Goal: Task Accomplishment & Management: Complete application form

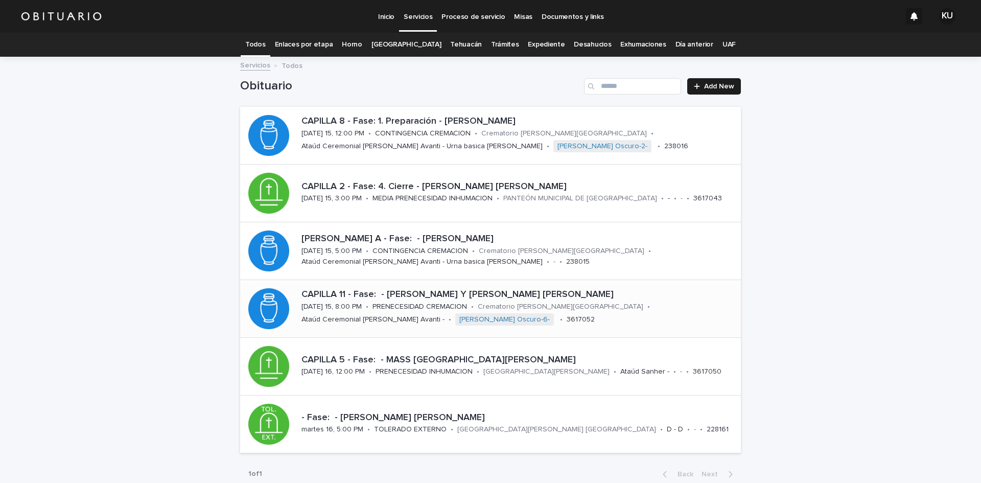
click at [469, 293] on p "CAPILLA 11 - Fase: - [PERSON_NAME] Y [PERSON_NAME] [PERSON_NAME]" at bounding box center [519, 294] width 435 height 11
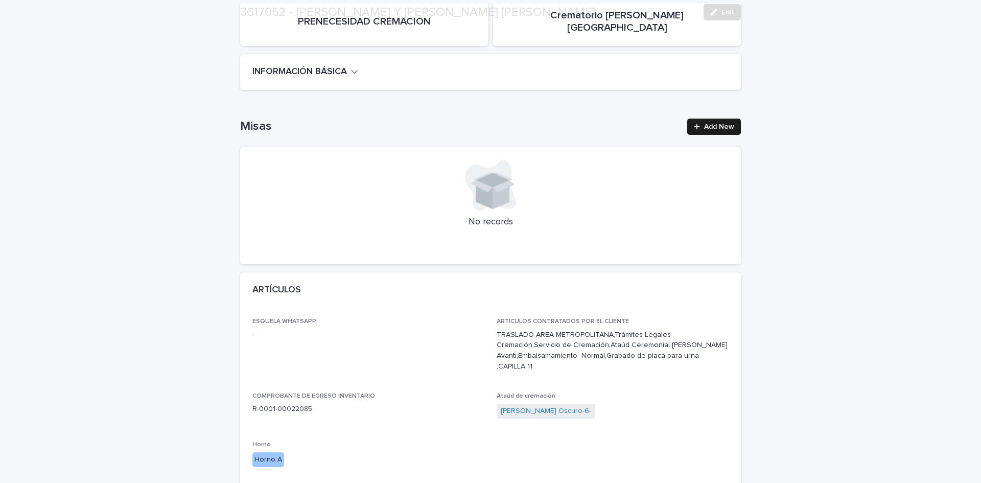
scroll to position [304, 0]
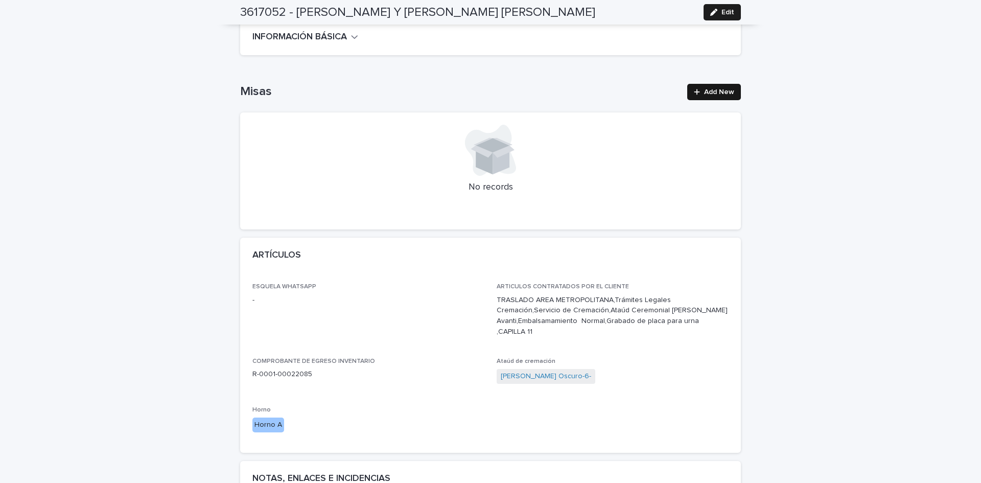
click at [712, 88] on span "Add New" at bounding box center [719, 91] width 30 height 7
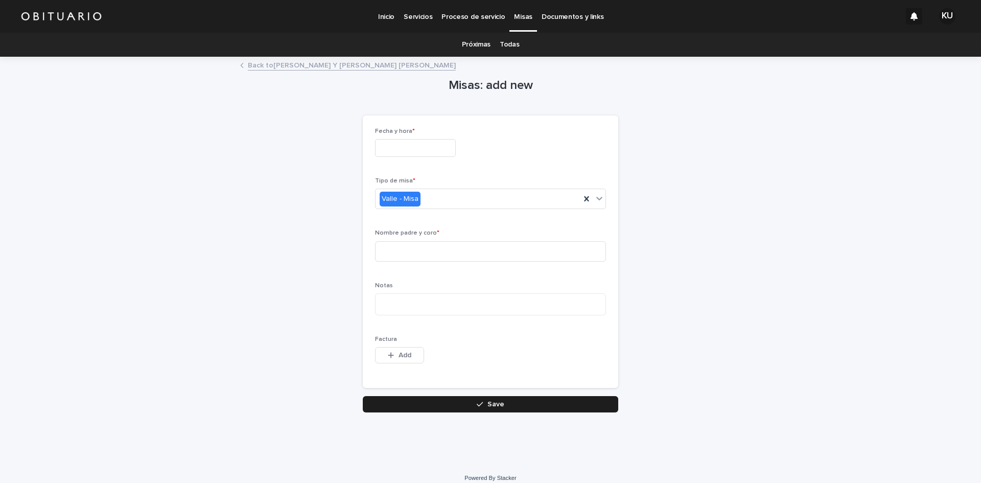
click at [421, 154] on input "text" at bounding box center [415, 148] width 81 height 18
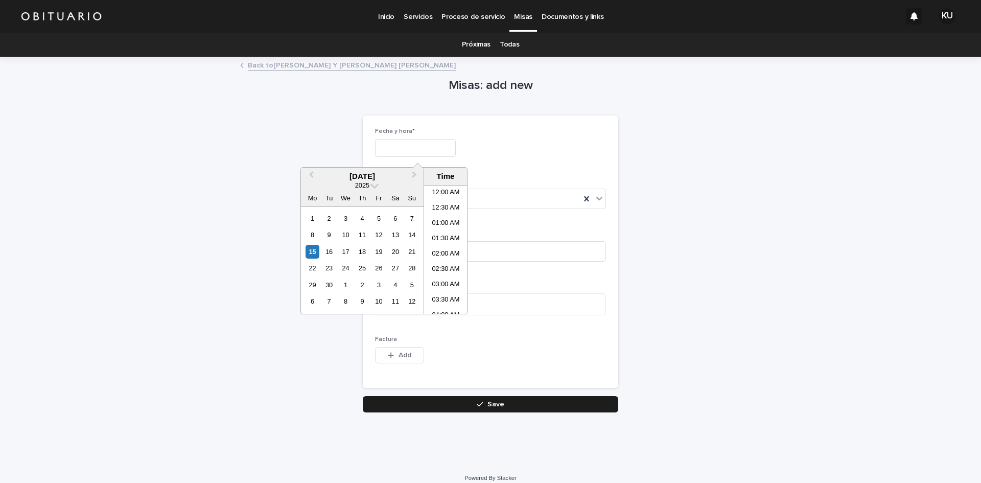
scroll to position [143, 0]
click at [313, 252] on div "15" at bounding box center [313, 252] width 14 height 14
click at [433, 264] on li "11:00 AM" at bounding box center [445, 264] width 43 height 15
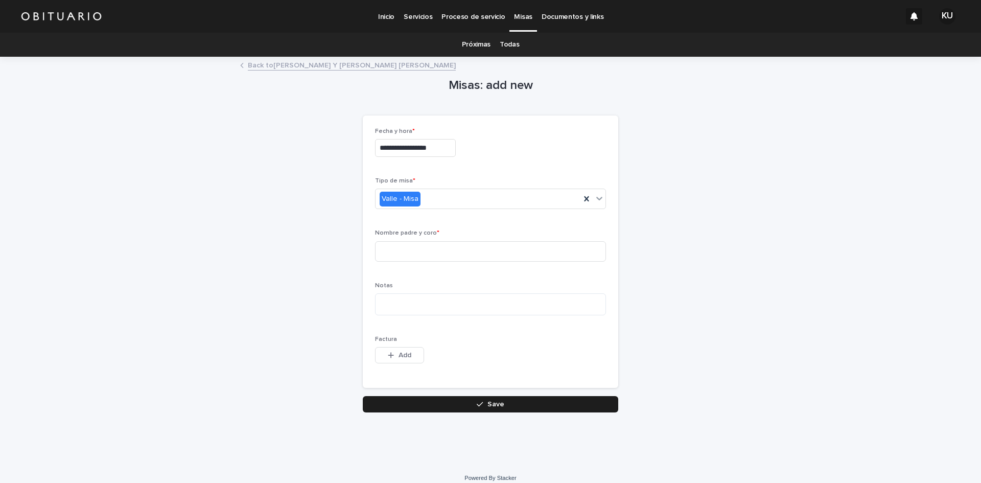
type input "**********"
click at [422, 247] on input at bounding box center [490, 251] width 231 height 20
type input "*"
type input "**********"
click at [584, 199] on icon at bounding box center [586, 198] width 5 height 5
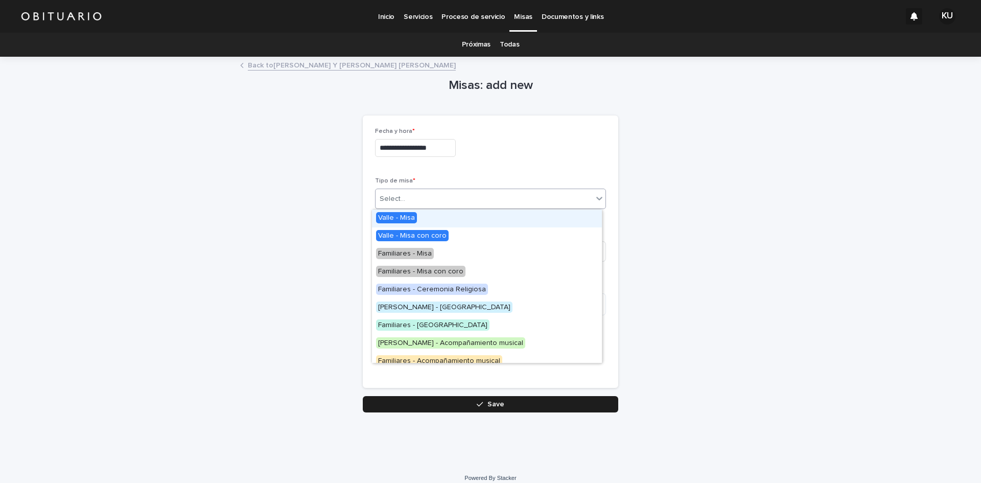
click at [594, 201] on icon at bounding box center [599, 198] width 10 height 10
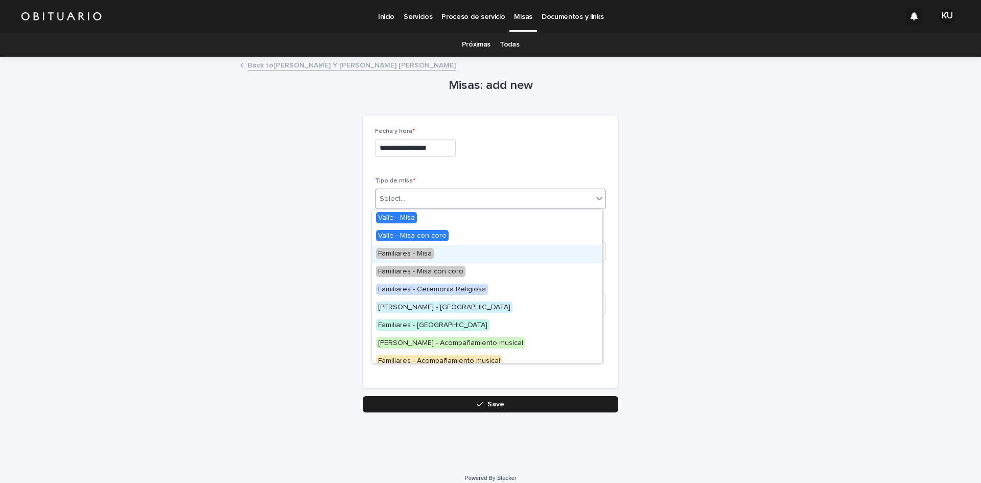
click at [415, 252] on span "Familiares - Misa" at bounding box center [405, 253] width 58 height 11
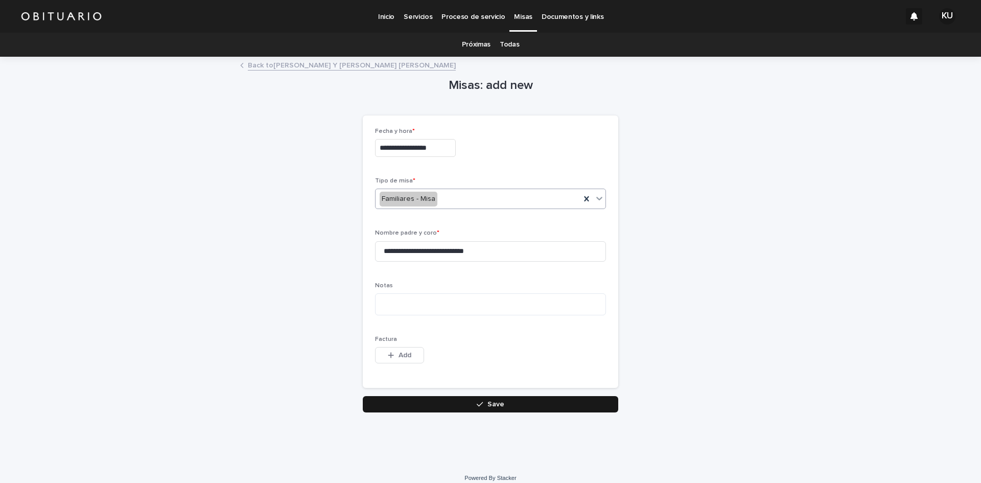
click at [492, 401] on span "Save" at bounding box center [496, 404] width 17 height 7
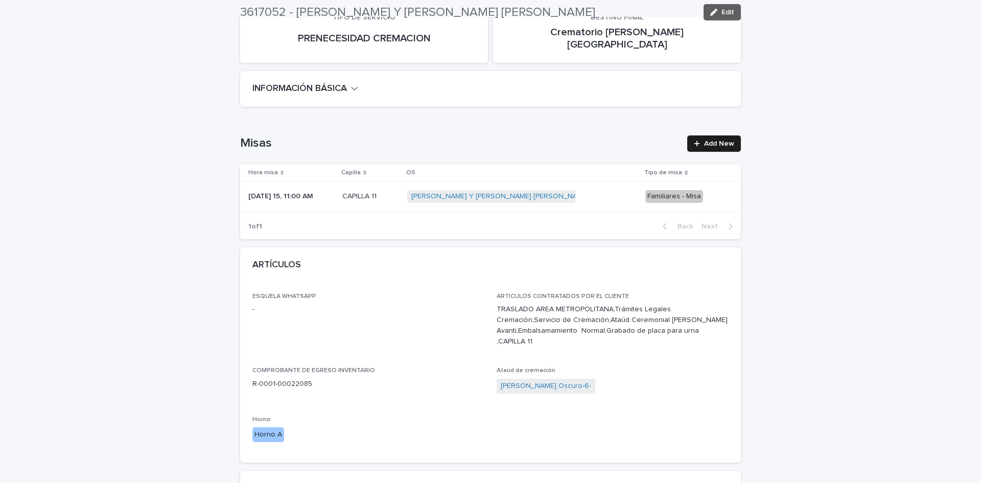
scroll to position [259, 0]
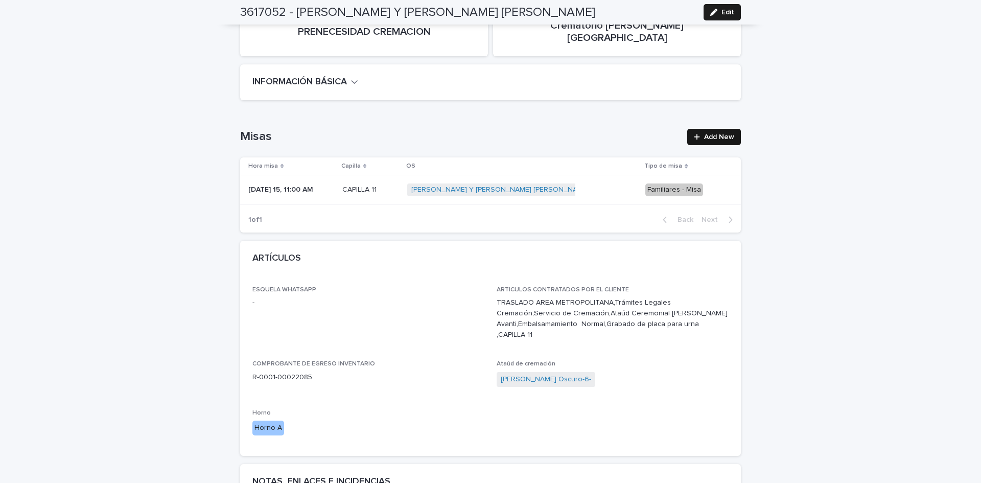
click at [707, 133] on span "Add New" at bounding box center [719, 136] width 30 height 7
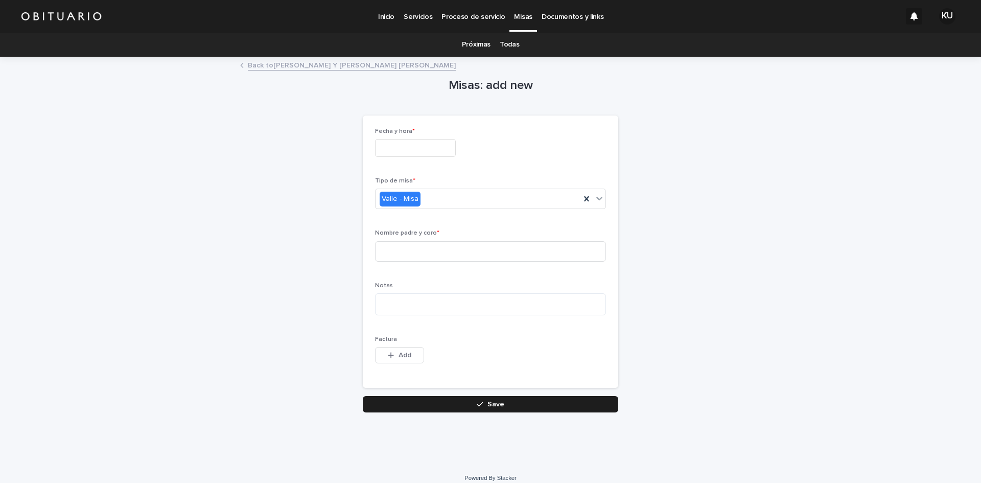
click at [413, 143] on input "text" at bounding box center [415, 148] width 81 height 18
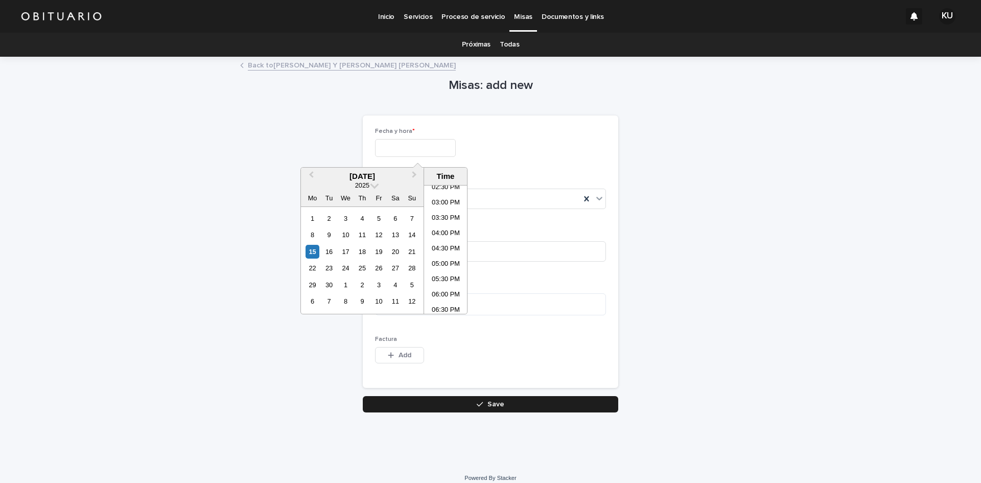
scroll to position [497, 0]
click at [445, 278] on li "07:00 PM" at bounding box center [445, 278] width 43 height 15
type input "**********"
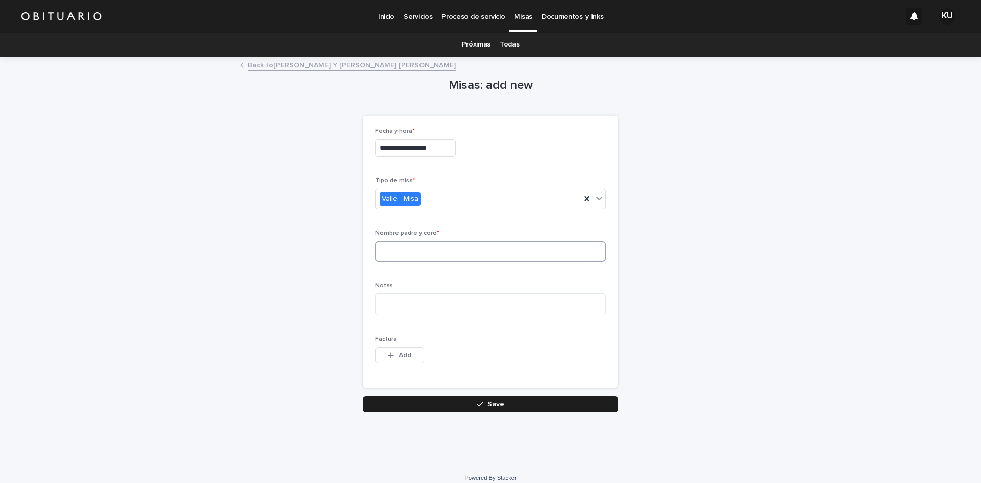
click at [416, 252] on input at bounding box center [490, 251] width 231 height 20
type input "**********"
click at [582, 202] on icon at bounding box center [587, 199] width 10 height 10
click at [596, 200] on icon at bounding box center [599, 199] width 6 height 4
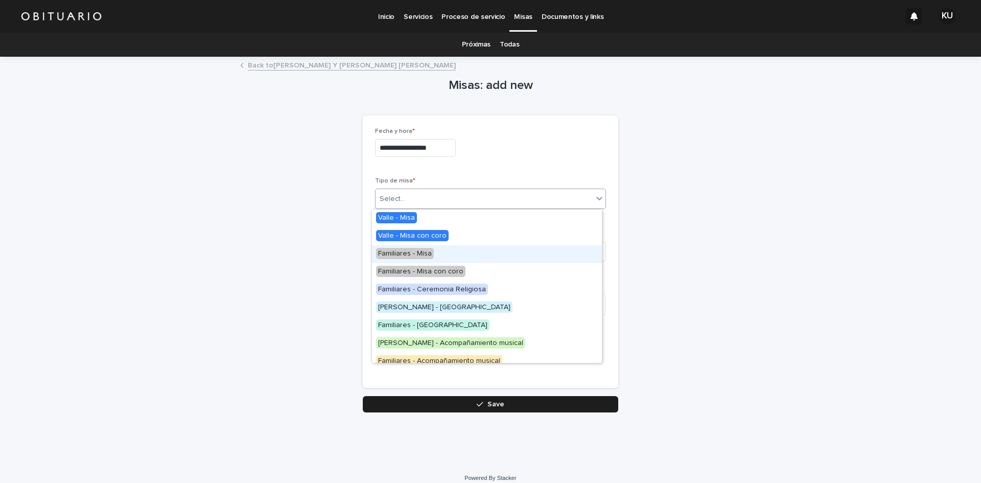
click at [406, 254] on span "Familiares - Misa" at bounding box center [405, 253] width 58 height 11
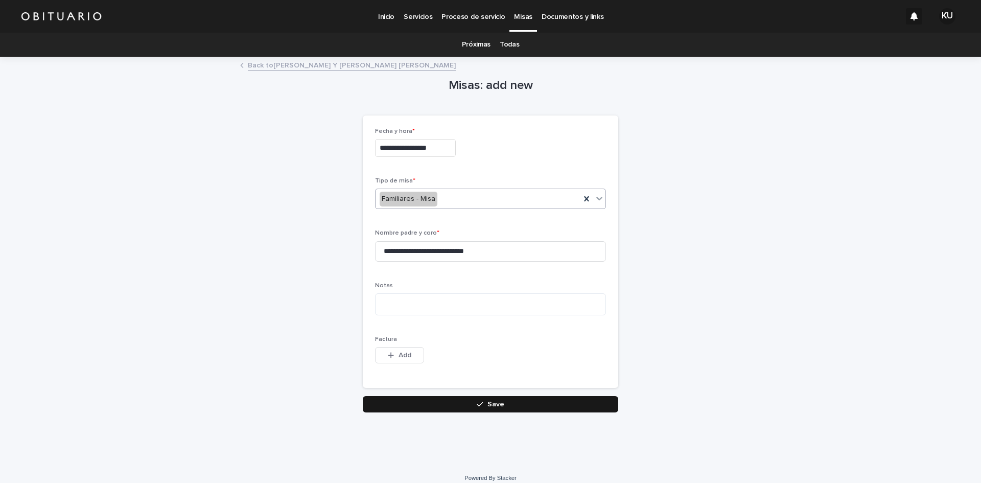
click at [482, 405] on div "button" at bounding box center [482, 404] width 10 height 7
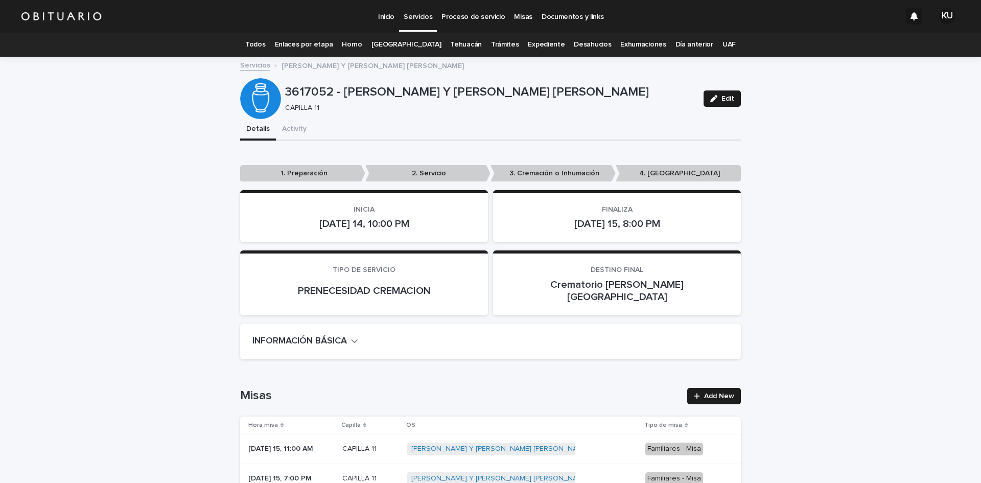
click at [265, 42] on link "Todos" at bounding box center [255, 45] width 20 height 24
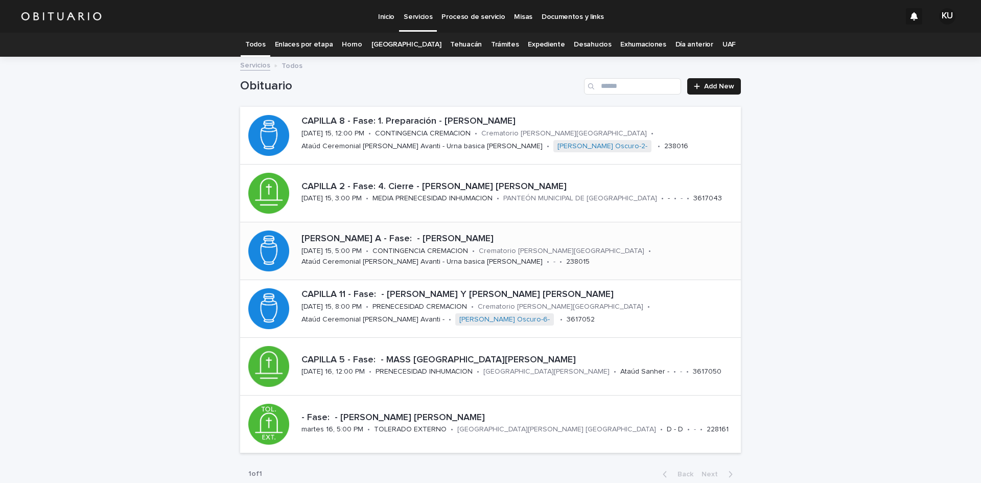
click at [491, 245] on div "Crematorio [PERSON_NAME][GEOGRAPHIC_DATA]" at bounding box center [562, 250] width 166 height 11
